Goal: Transaction & Acquisition: Purchase product/service

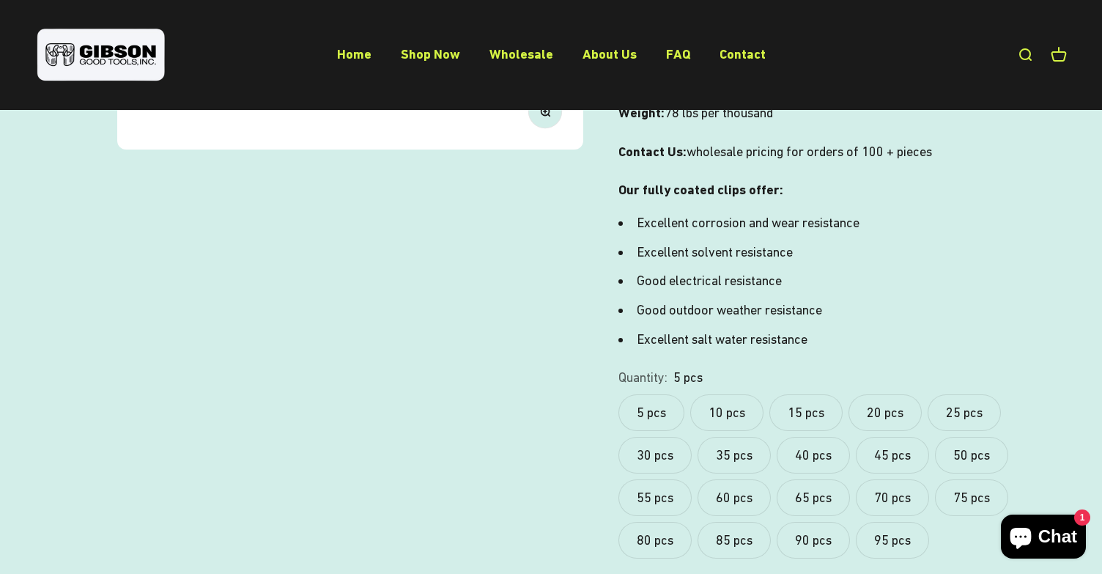
scroll to position [511, 0]
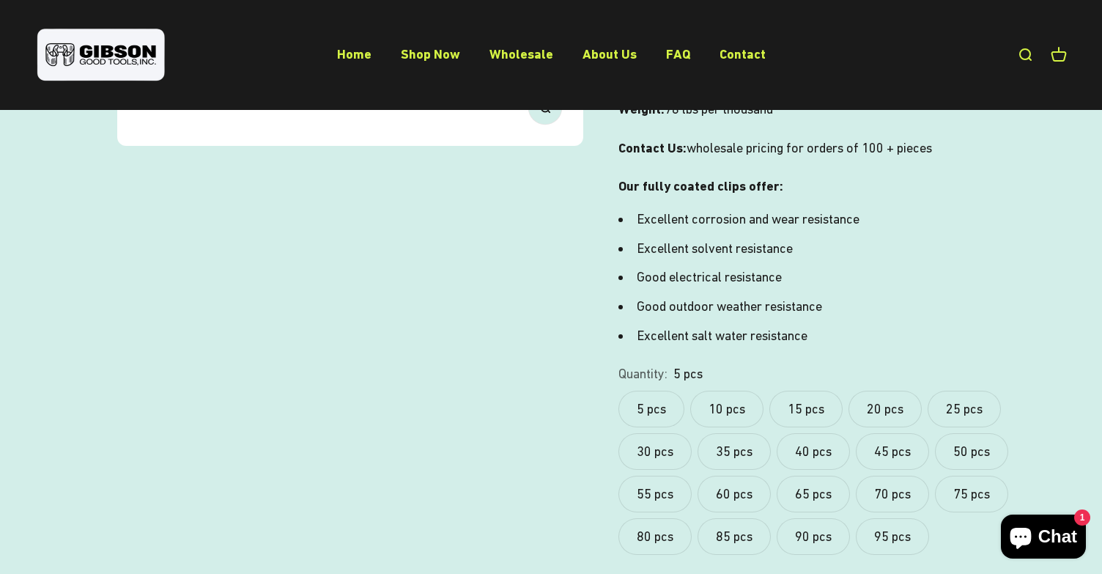
click at [726, 390] on label "10 pcs" at bounding box center [726, 408] width 73 height 37
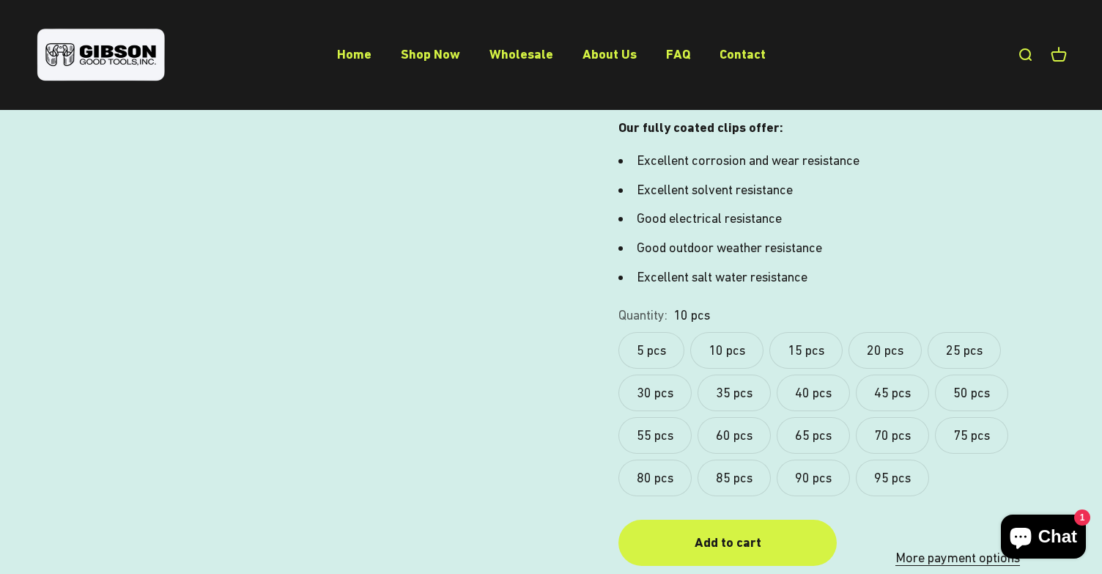
scroll to position [590, 0]
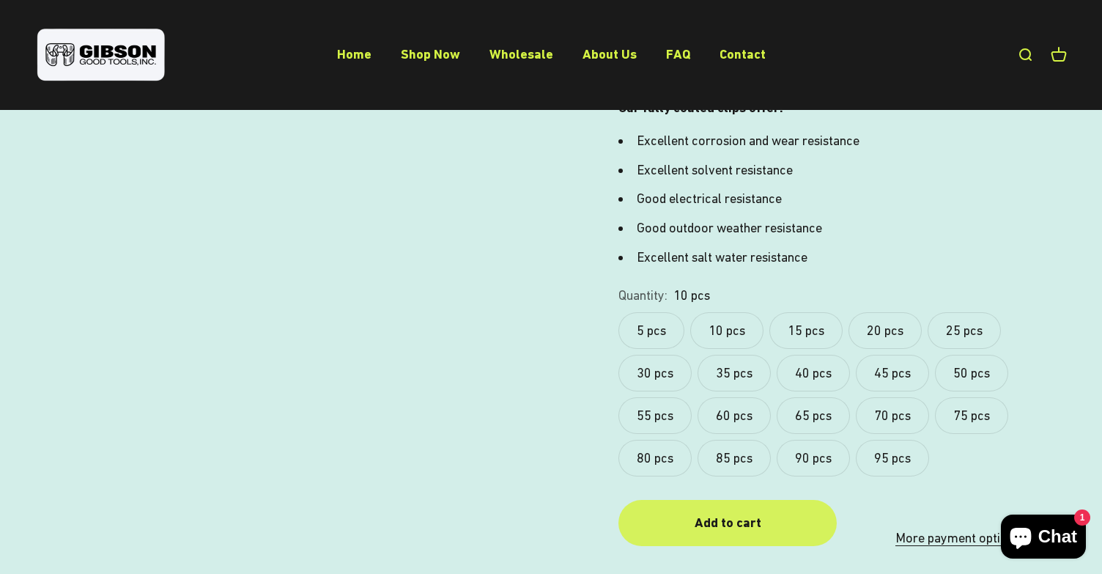
click at [717, 512] on div "Add to cart" at bounding box center [728, 522] width 160 height 21
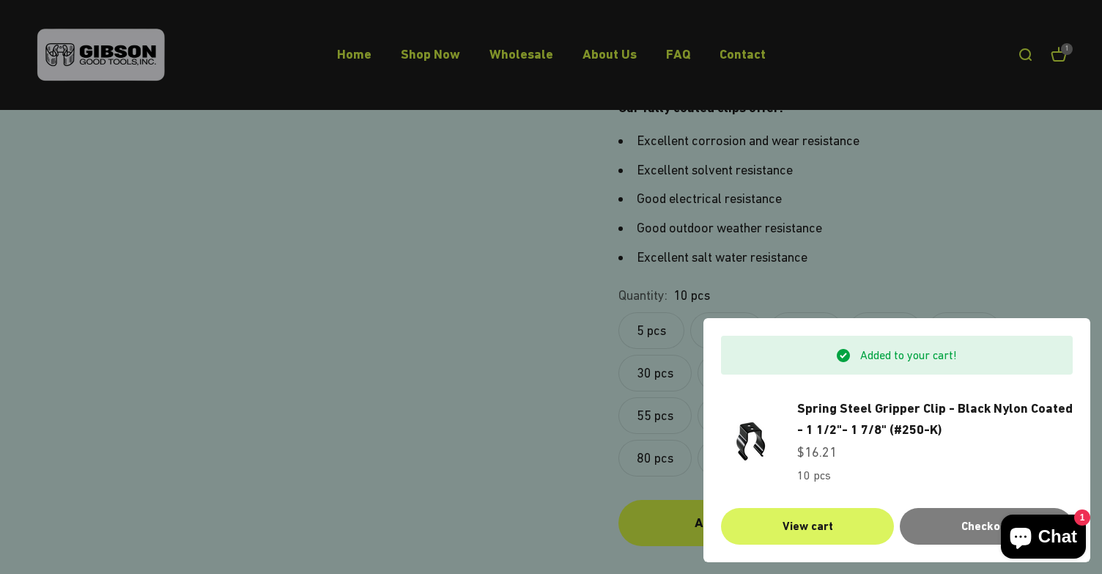
click at [804, 533] on link "View cart" at bounding box center [807, 526] width 173 height 37
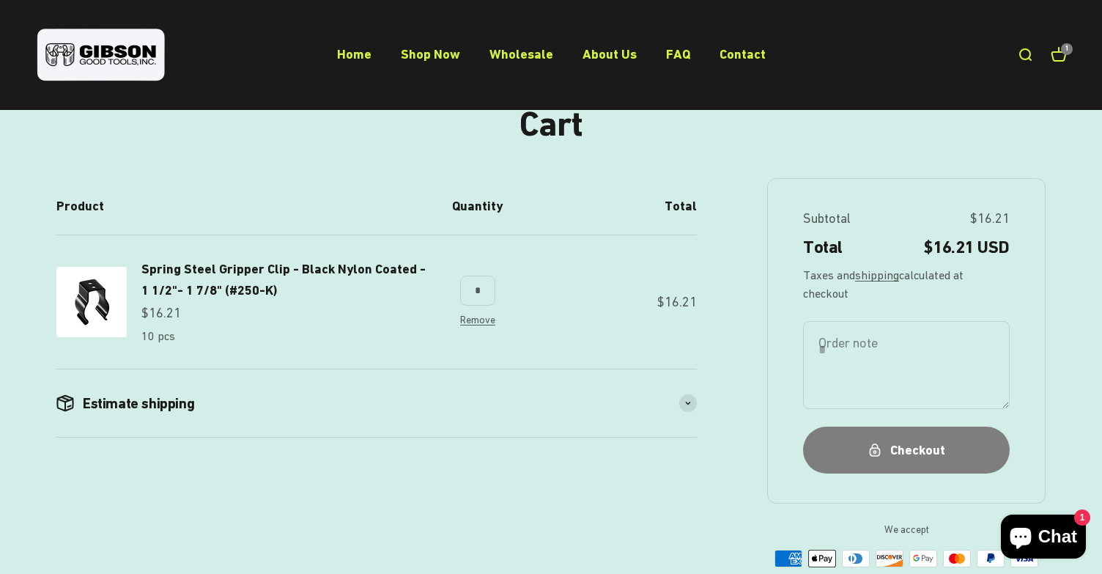
scroll to position [74, 0]
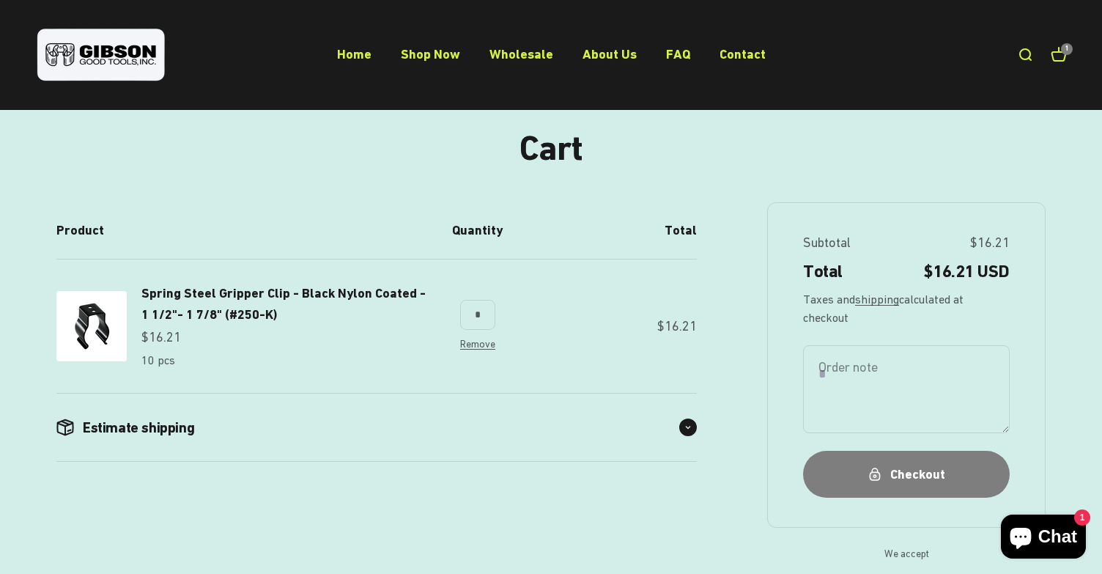
click at [679, 428] on div "Estimate shipping" at bounding box center [376, 426] width 640 height 67
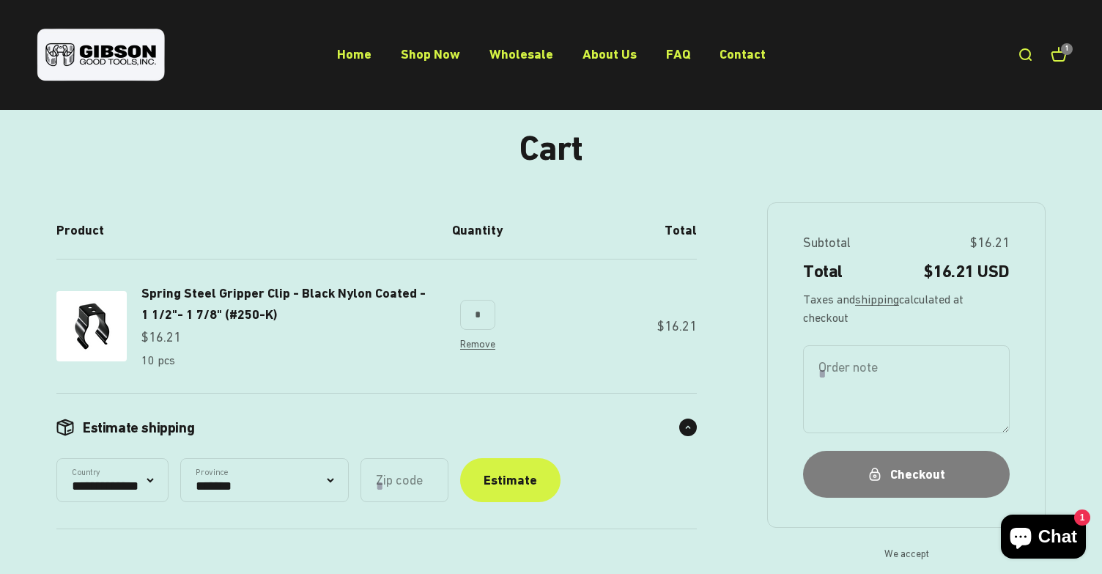
select select "**********"
type input "*****"
click at [515, 418] on div "Estimate shipping" at bounding box center [376, 426] width 640 height 67
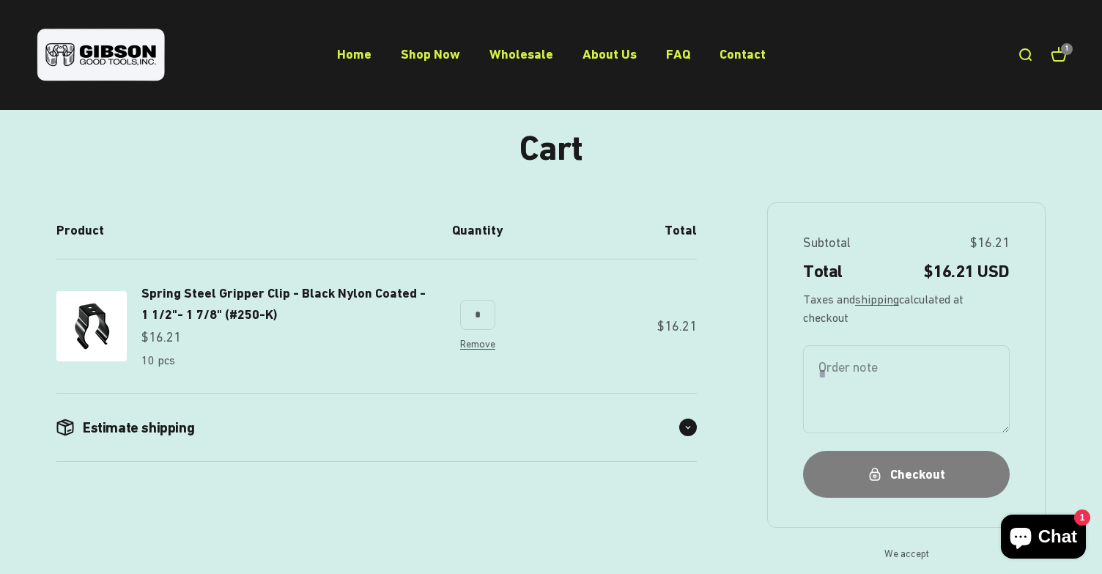
click at [684, 432] on div "Estimate shipping" at bounding box center [376, 426] width 640 height 67
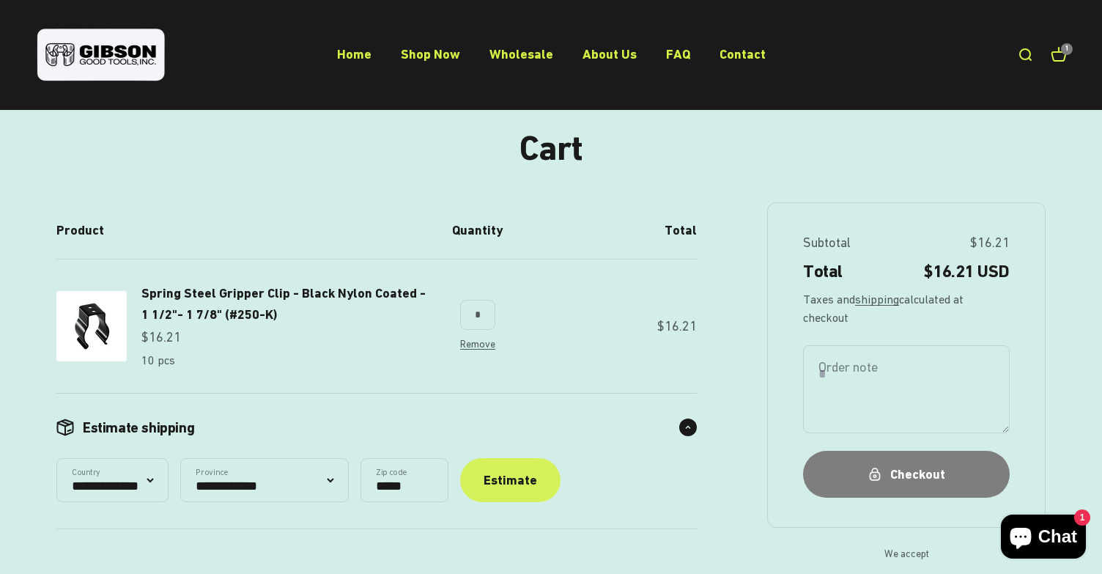
click at [537, 473] on div "Estimate" at bounding box center [510, 480] width 53 height 21
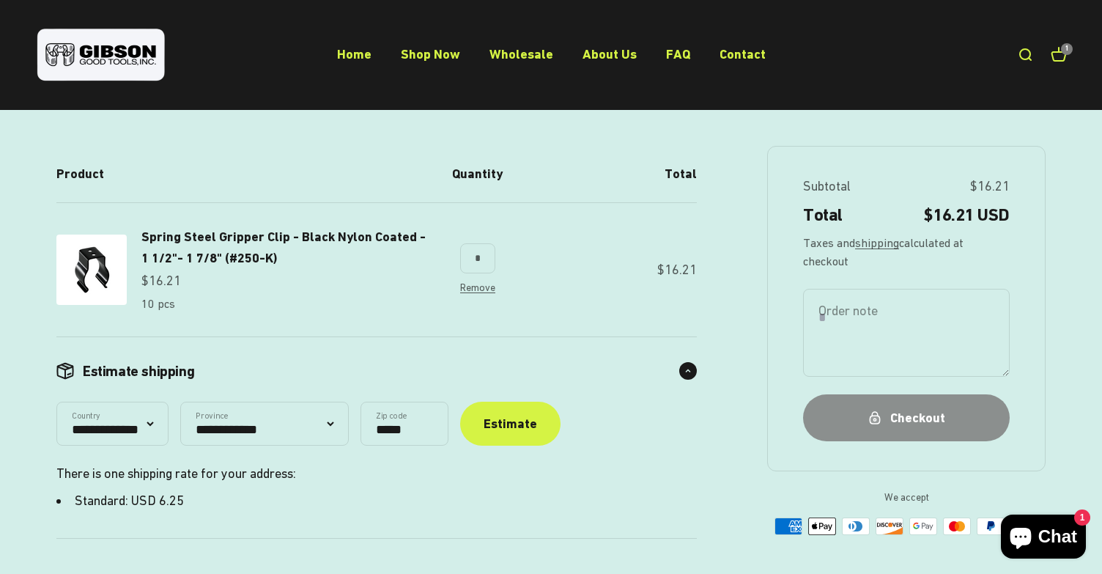
scroll to position [124, 0]
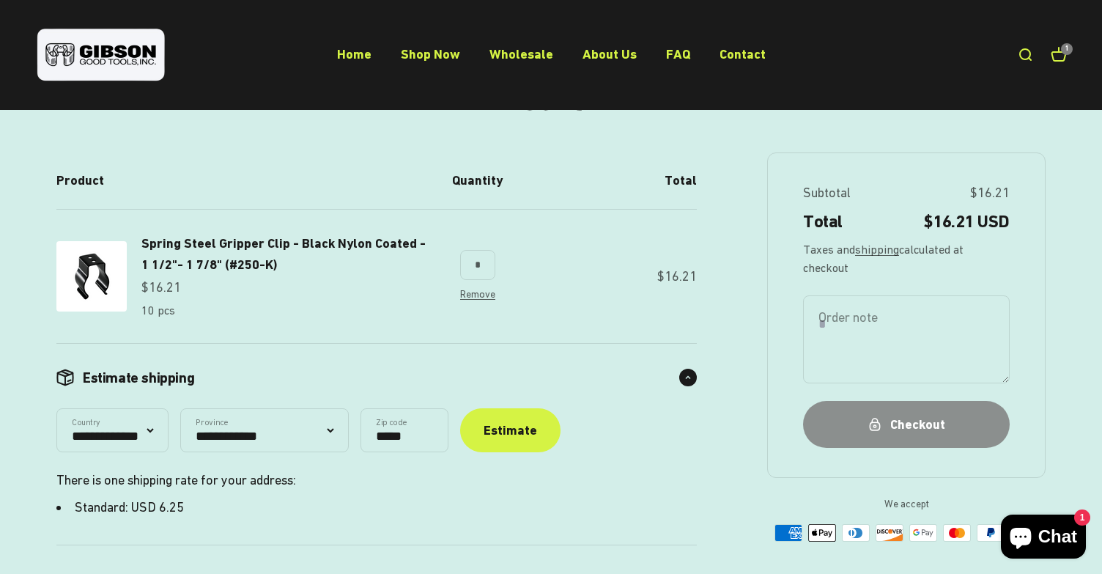
click at [909, 432] on button "Checkout" at bounding box center [906, 424] width 207 height 46
